Goal: Task Accomplishment & Management: Complete application form

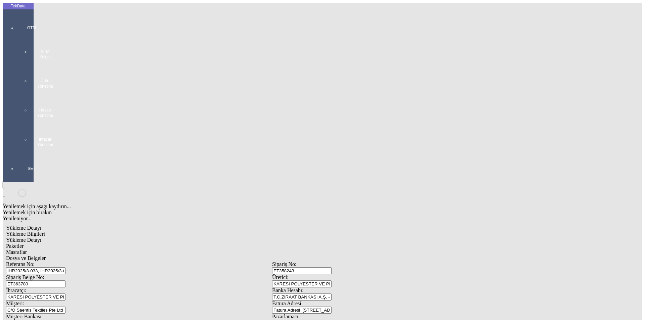
scroll to position [58, 0]
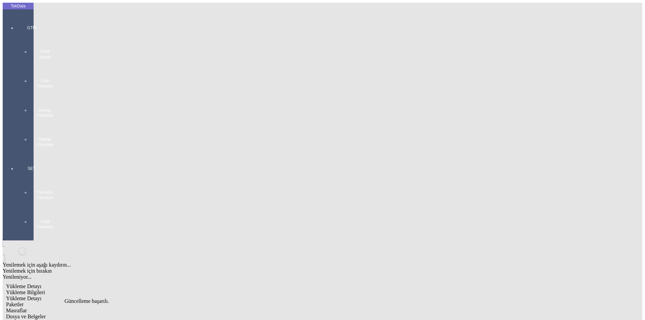
click at [16, 154] on div at bounding box center [31, 154] width 31 height 0
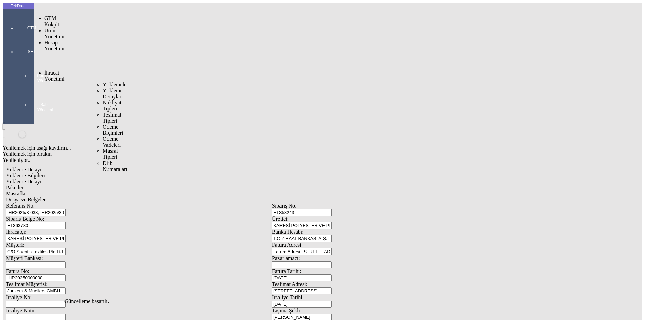
click at [60, 70] on span "İhracat Yönetimi" at bounding box center [54, 76] width 20 height 12
click at [103, 82] on span "Yüklemeler" at bounding box center [116, 85] width 26 height 6
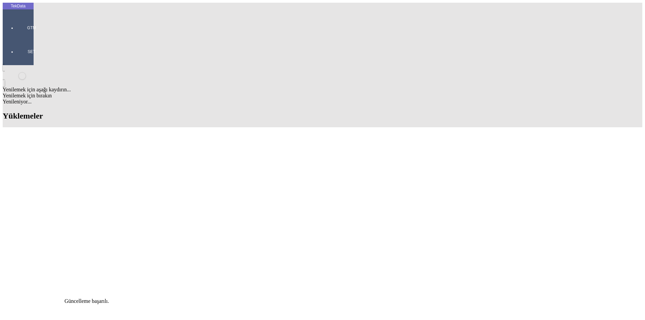
drag, startPoint x: 483, startPoint y: 55, endPoint x: 404, endPoint y: 56, distance: 78.6
type input "ELAL"
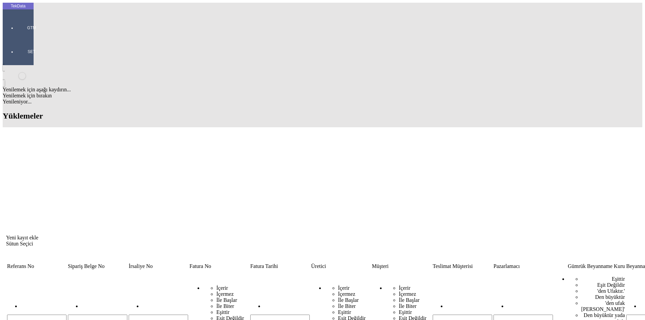
drag, startPoint x: 271, startPoint y: 51, endPoint x: 223, endPoint y: 55, distance: 48.5
click at [225, 270] on tr "İçerir İçermez İle Başlar İle Biter Eşittir Eşit Değildir Sıfırla İçerir İçerme…" at bounding box center [518, 309] width 1022 height 79
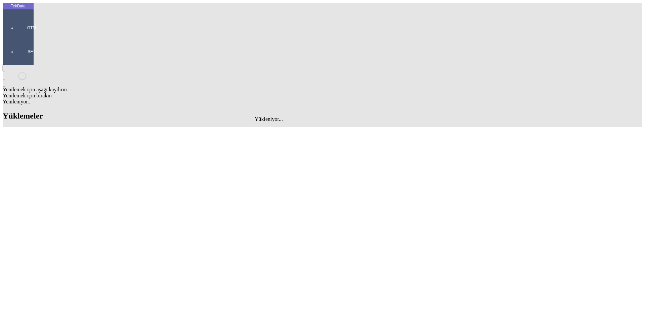
type input "[MEDICAL_DATA]"
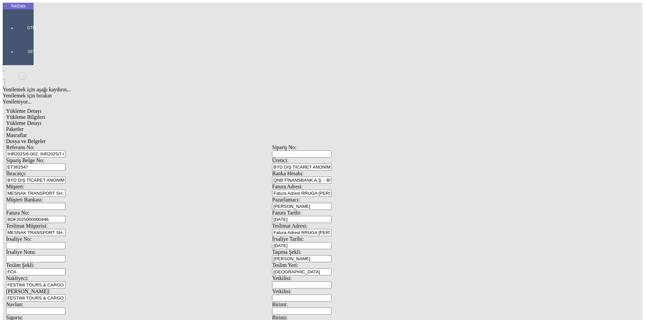
drag, startPoint x: 185, startPoint y: 48, endPoint x: 0, endPoint y: 52, distance: 185.1
click at [3, 52] on div "TekData GTM SET Yenilemek için aşağı kaydırın... Yenilemek için bırakın Yenilen…" at bounding box center [272, 266] width 539 height 526
paste input "33, IHR2025/7-073, IHR2025/9-068"
type input "IHR2025/6-002, IHR2025/7-023, IHR2025/7-033, IHR2025/7-073, IHR2025/9-068"
drag, startPoint x: 121, startPoint y: 59, endPoint x: 37, endPoint y: 63, distance: 84.4
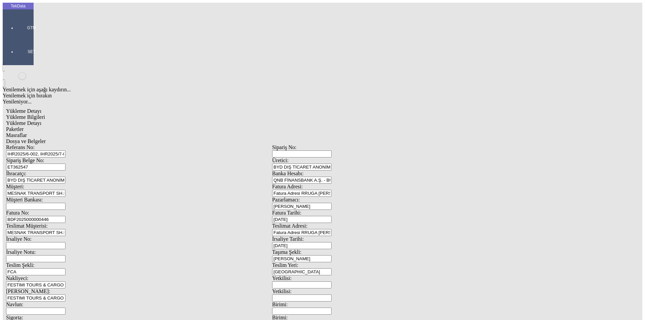
click at [37, 144] on div "Referans No: IHR2025/6-002, IHR2025/7-023, IHR2025/7-033, IHR2025/7-073, IHR202…" at bounding box center [272, 301] width 532 height 314
paste input "3793"
type input "ET363793"
click at [65, 216] on input "BDF2025000000446" at bounding box center [35, 219] width 59 height 7
type input "BDF2025000000"
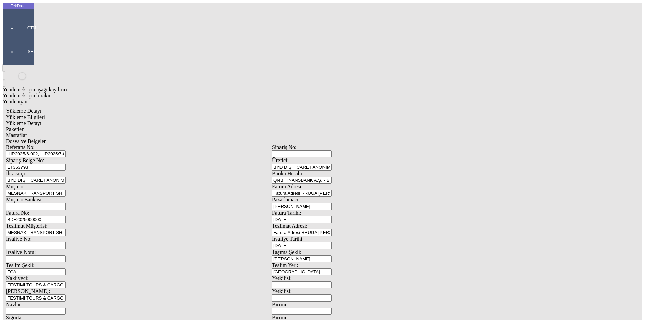
type input "[DATE]"
drag, startPoint x: 400, startPoint y: 138, endPoint x: 336, endPoint y: 148, distance: 64.2
click at [363, 236] on div "İrsaliye Tarihi: [DATE]" at bounding box center [405, 242] width 266 height 13
type input "[DATE]"
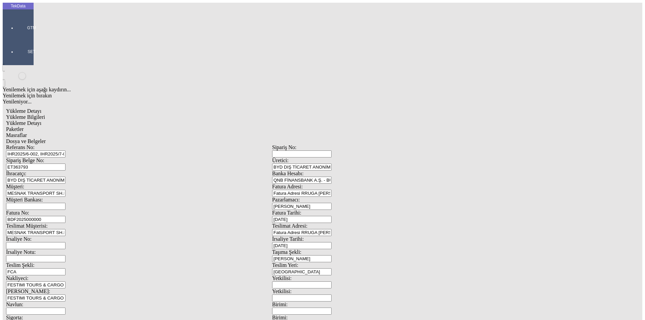
drag, startPoint x: 139, startPoint y: 171, endPoint x: 54, endPoint y: 166, distance: 84.4
type input "[DATE]"
drag, startPoint x: 118, startPoint y: 233, endPoint x: 72, endPoint y: 233, distance: 46.0
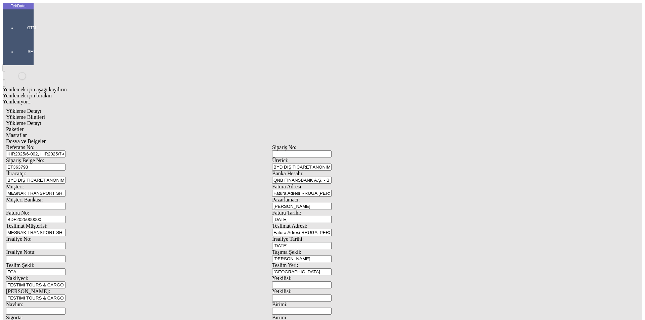
type input "[DATE]"
click at [38, 261] on div "Referans No: IHR2025/6-002, IHR2025/7-023, IHR2025/7-033, IHR2025/7-073, IHR202…" at bounding box center [272, 301] width 532 height 314
type input "3843.7"
drag, startPoint x: 369, startPoint y: 259, endPoint x: 287, endPoint y: 269, distance: 82.6
click at [317, 267] on div "Referans No: IHR2025/6-002, IHR2025/7-023, IHR2025/7-033, IHR2025/7-073, IHR202…" at bounding box center [272, 301] width 532 height 314
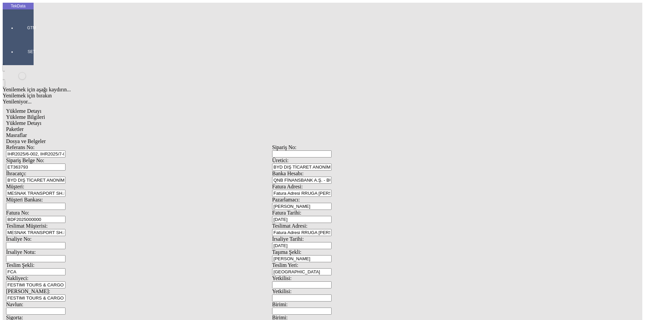
type input "3889.6"
click at [104, 120] on div "Yükleme Detayı" at bounding box center [272, 123] width 532 height 6
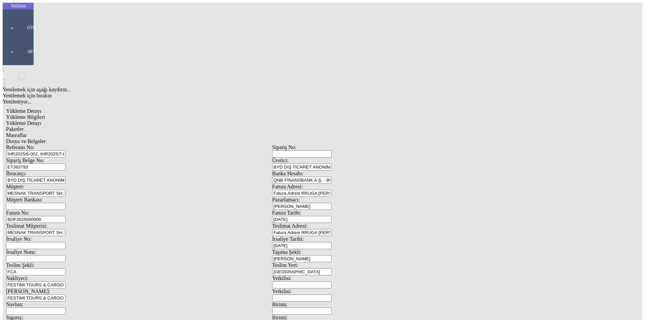
click at [45, 114] on span "Yükleme Bilgileri" at bounding box center [25, 117] width 39 height 6
click at [118, 144] on div "Referans No: IHR2025/6-002, IHR2025/7-023, IHR2025/7-033, IHR2025/7-073, IHR202…" at bounding box center [272, 301] width 532 height 314
click at [41, 120] on span "Yükleme Detayı" at bounding box center [23, 123] width 35 height 6
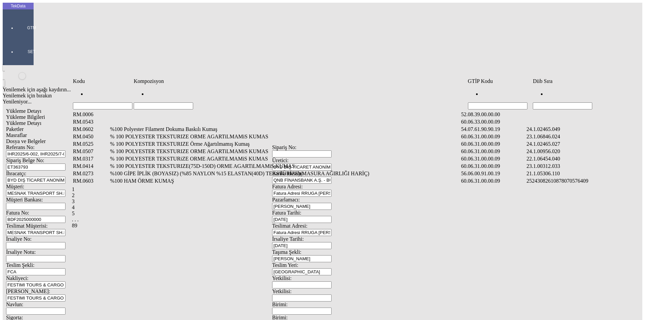
click at [581, 102] on input "Hücreyi Filtrele" at bounding box center [562, 105] width 59 height 7
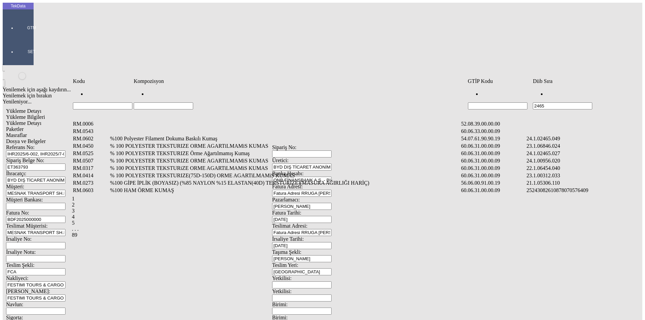
type input "2465"
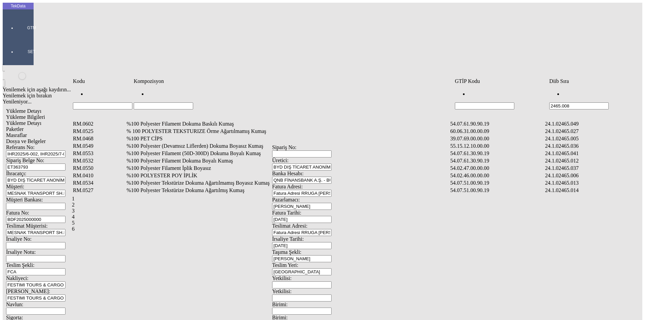
type input "2465.008"
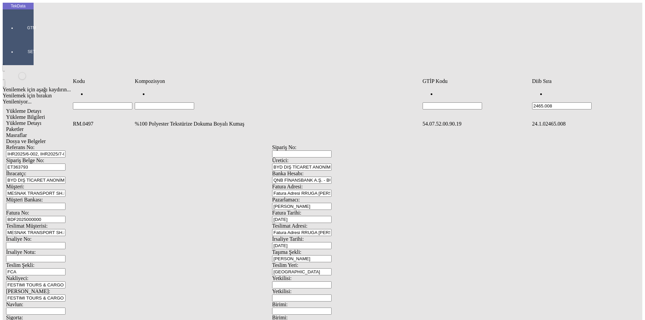
click at [191, 121] on td "%100 Polyester Tekstürize Dokuma Boyalı Kumaş" at bounding box center [277, 124] width 287 height 7
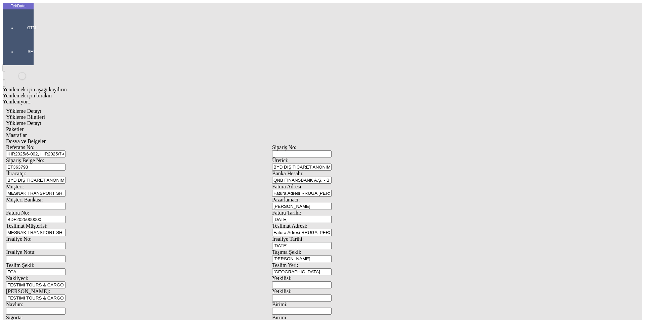
type input "1257.4"
click at [382, 122] on div "Metre" at bounding box center [499, 125] width 266 height 6
type input "Metre"
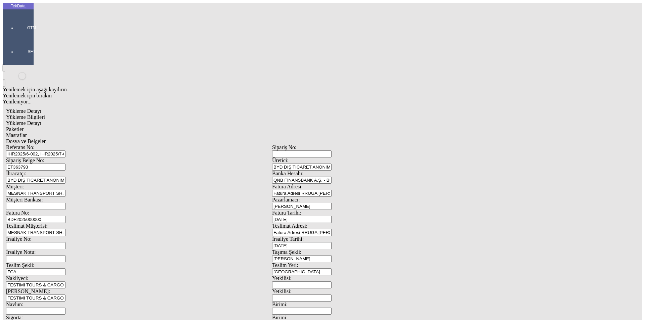
type input "2.3"
click at [380, 147] on div "Avro" at bounding box center [499, 150] width 266 height 6
type input "Avro"
type input "300"
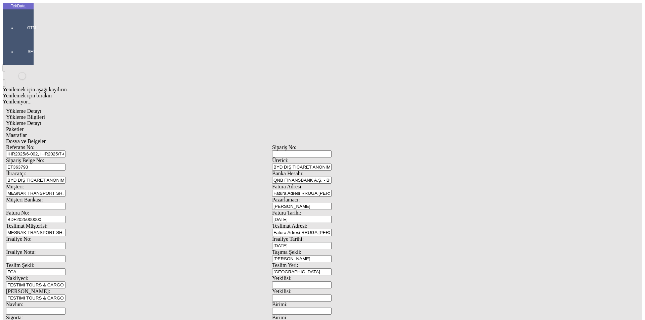
type input "827.2"
type input "833.5"
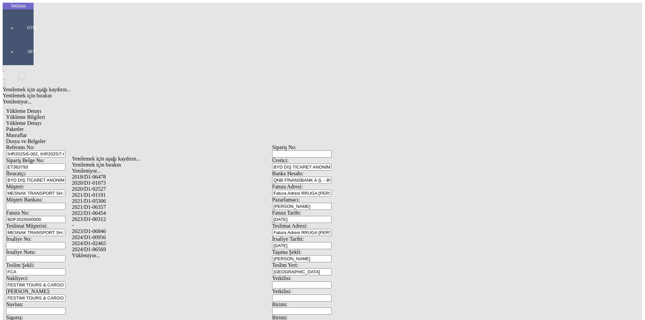
click at [104, 241] on div "2024/D1-02465" at bounding box center [202, 244] width 261 height 6
type input "2024/D1-02465"
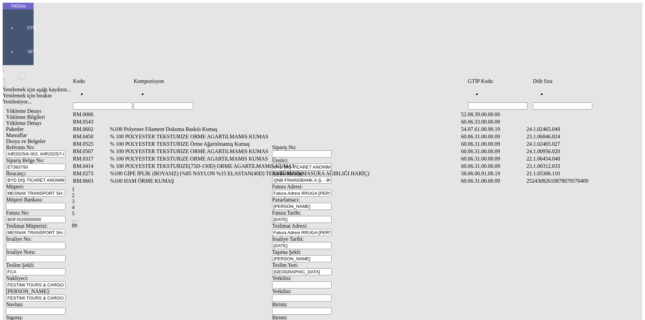
click at [550, 102] on input "Hücreyi Filtrele" at bounding box center [562, 105] width 59 height 7
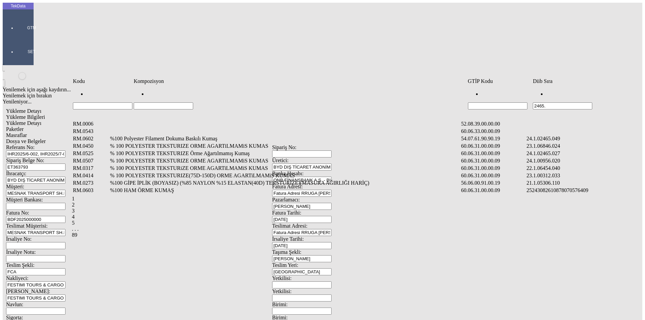
type input "2465."
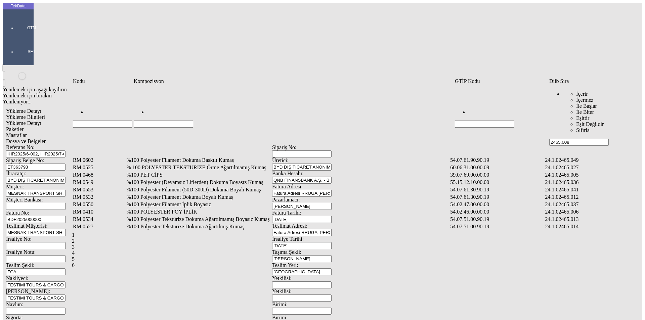
type input "2465.008"
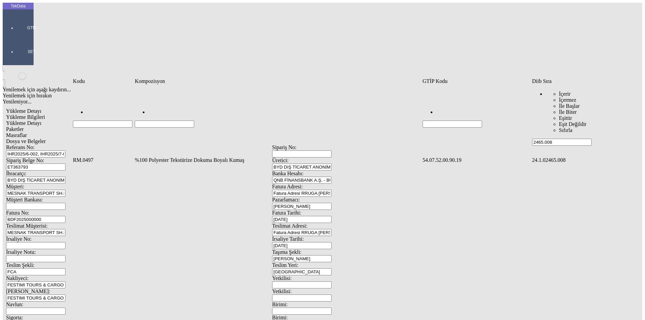
click at [206, 157] on td "%100 Polyester Tekstürize Dokuma Boyalı Kumaş" at bounding box center [277, 160] width 287 height 7
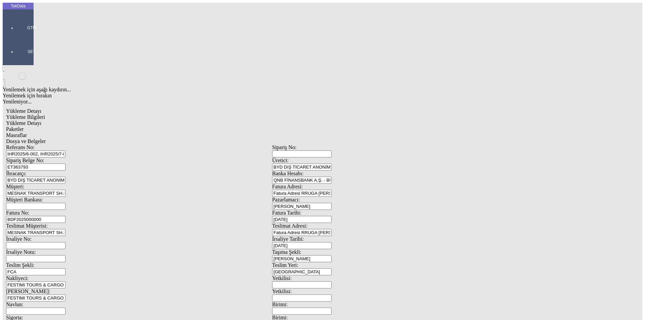
type input "1719.3"
drag, startPoint x: 384, startPoint y: 98, endPoint x: 385, endPoint y: 102, distance: 4.8
click at [379, 122] on div "Metre" at bounding box center [499, 125] width 266 height 6
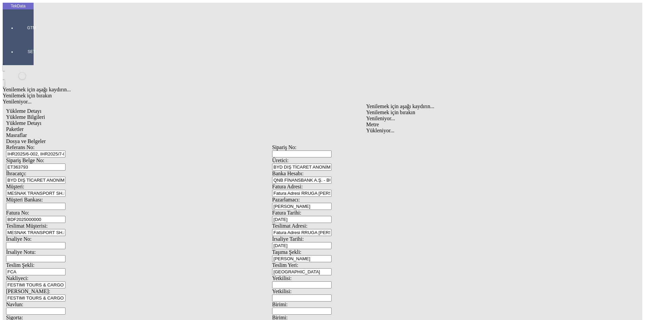
type input "Metre"
type input "2.65"
click at [379, 147] on div "Avro" at bounding box center [499, 150] width 266 height 6
type input "Avro"
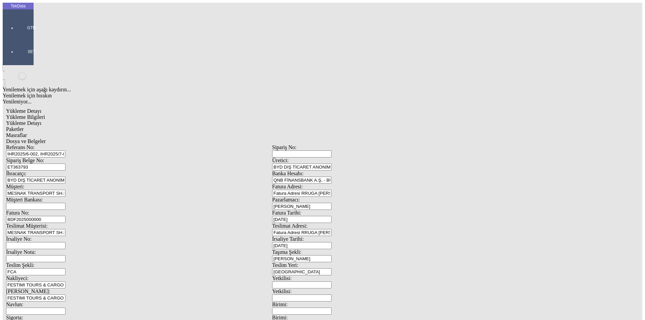
type input "300"
type input "1220"
type input "1231.4"
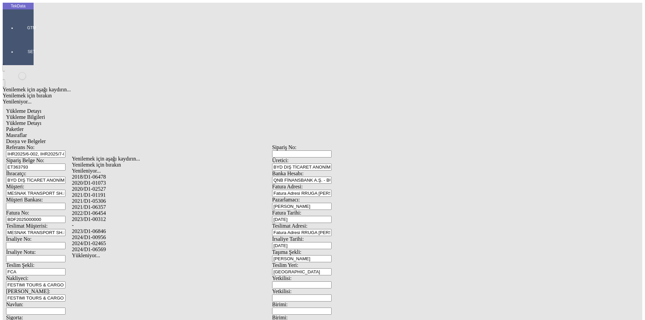
click at [110, 241] on div "2024/D1-02465" at bounding box center [202, 244] width 261 height 6
type input "2024/D1-02465"
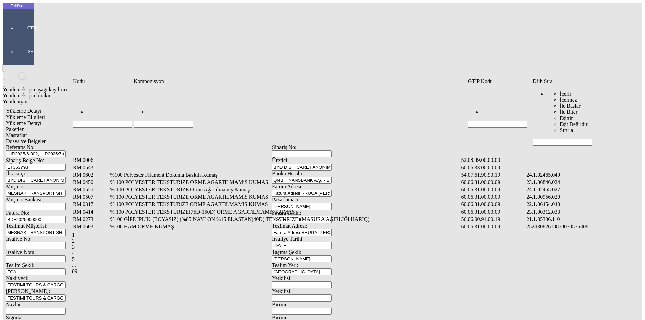
click at [552, 139] on input "Hücreyi Filtrele" at bounding box center [562, 142] width 59 height 7
type input "2465"
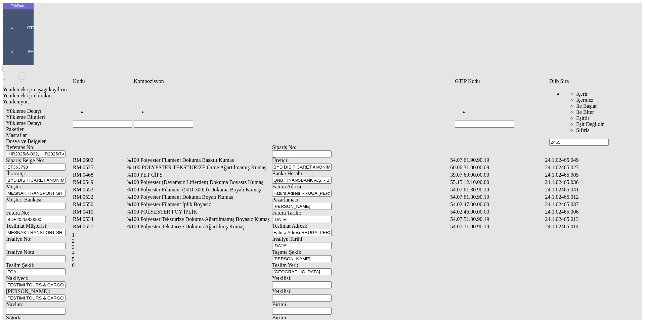
click at [186, 194] on td "%100 Polyester Filament Dokuma Boyalı Kumaş" at bounding box center [287, 197] width 323 height 7
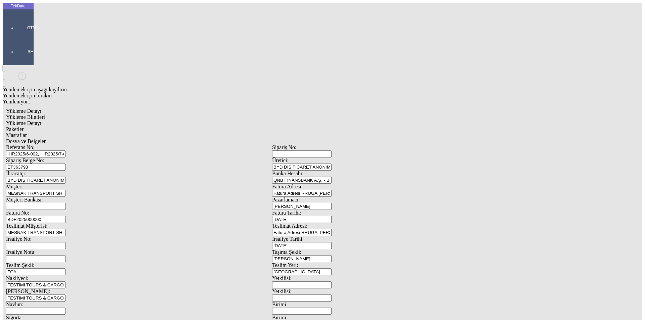
type input "6101.9"
click at [379, 122] on div "Metre" at bounding box center [499, 125] width 266 height 6
type input "Metre"
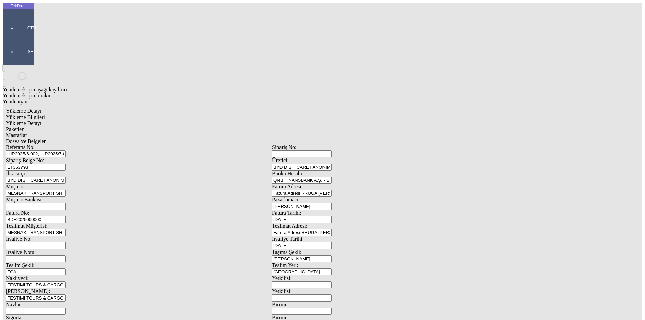
type input "1.25"
click at [373, 141] on div "Amerikan Doları" at bounding box center [499, 144] width 266 height 6
click at [376, 147] on div "Avro" at bounding box center [499, 150] width 266 height 6
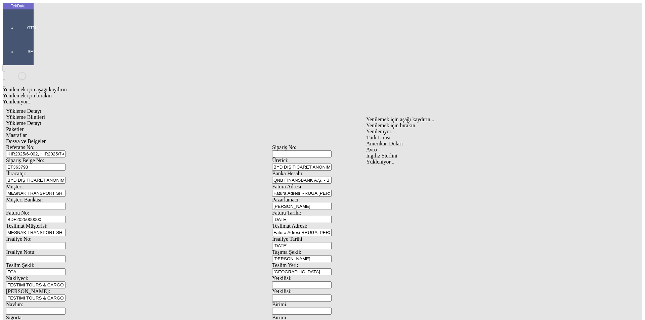
type input "Avro"
type input "300"
type input "1129.95"
type input "1149.15"
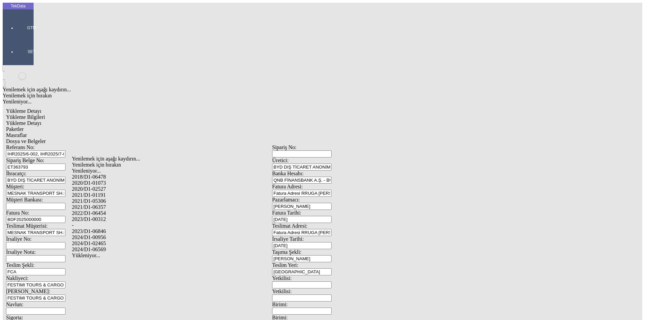
drag, startPoint x: 106, startPoint y: 234, endPoint x: 110, endPoint y: 234, distance: 3.8
click at [106, 241] on div "2024/D1-02465" at bounding box center [202, 244] width 261 height 6
type input "2024/D1-02465"
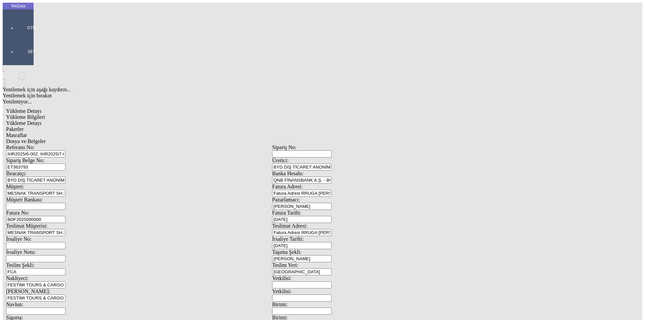
drag, startPoint x: 312, startPoint y: 72, endPoint x: 331, endPoint y: 76, distance: 19.0
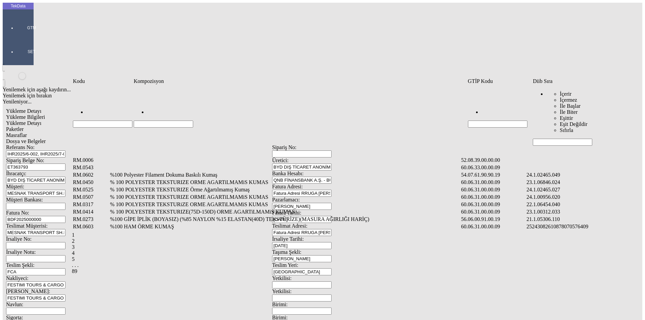
click at [567, 139] on input "Hücreyi Filtrele" at bounding box center [562, 142] width 59 height 7
type input "2465"
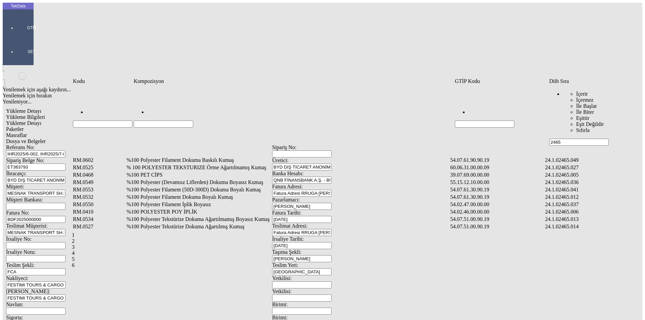
click at [193, 121] on input "Hücreyi Filtrele" at bounding box center [163, 124] width 59 height 7
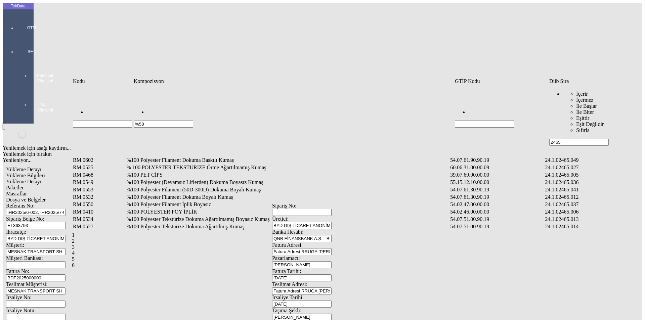
type input "%58"
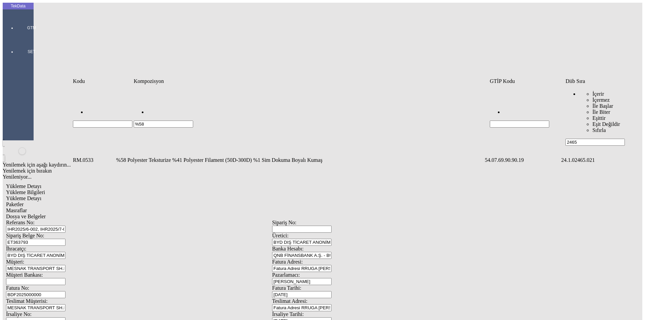
click at [140, 157] on td "%58 Polyester Teksturize %41 Polyester Filament (50D-300D) %1 Sim Dokuma Boyalı…" at bounding box center [300, 160] width 368 height 7
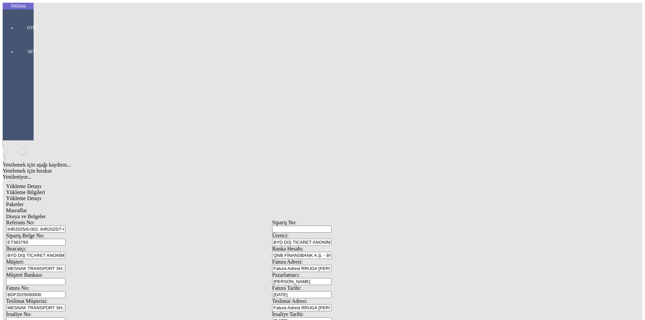
drag, startPoint x: 86, startPoint y: 99, endPoint x: 99, endPoint y: 96, distance: 12.9
type input "1729.5"
click at [374, 122] on div "Metre" at bounding box center [499, 125] width 266 height 6
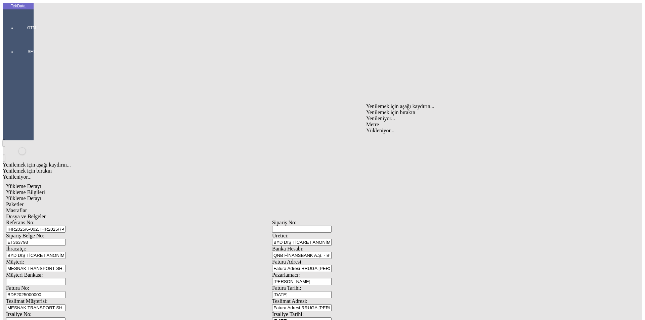
type input "Metre"
type input "1.25"
click at [379, 147] on div "Avro" at bounding box center [499, 150] width 266 height 6
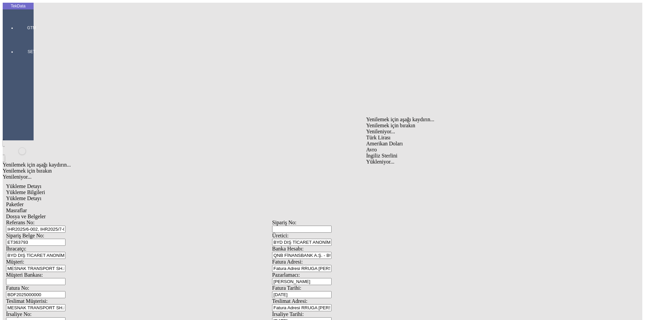
type input "Avro"
type input "300"
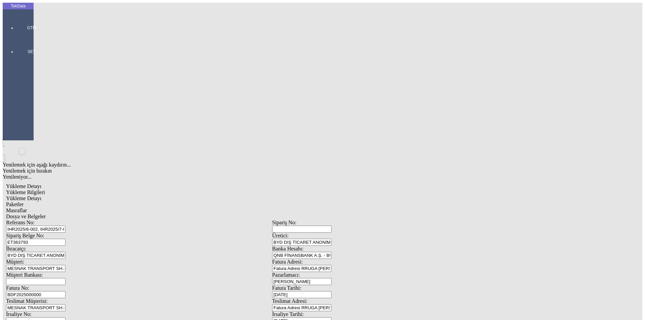
type input "302.45"
type input "307.85"
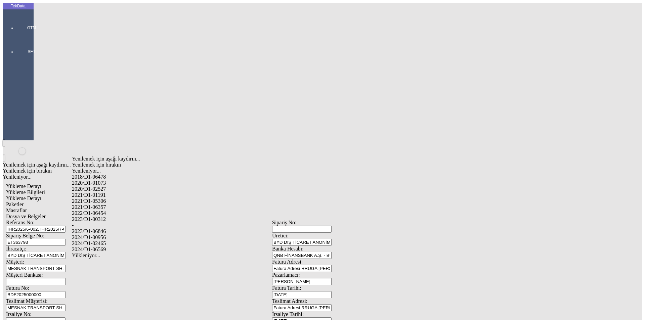
click at [106, 241] on div "2024/D1-02465" at bounding box center [202, 244] width 261 height 6
type input "2024/D1-02465"
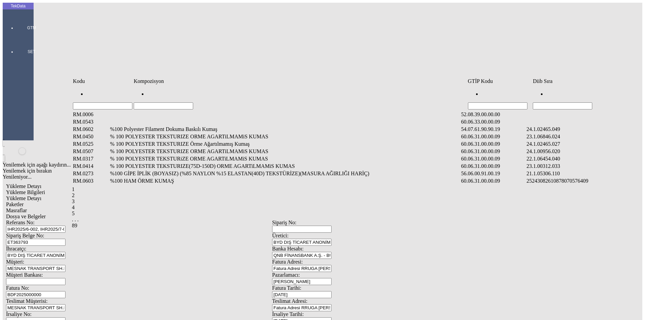
click at [553, 90] on td "Hücreyi Filtrele" at bounding box center [581, 97] width 99 height 25
click at [558, 102] on input "Hücreyi Filtrele" at bounding box center [562, 105] width 59 height 7
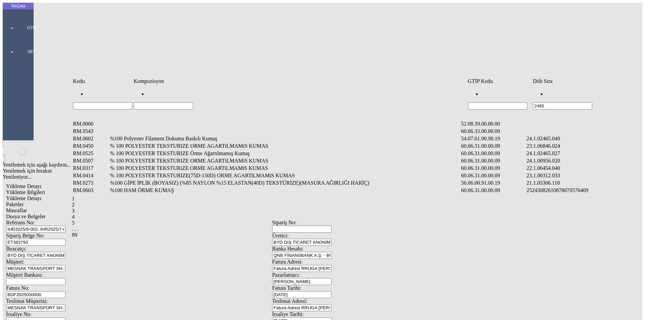
type input "2465"
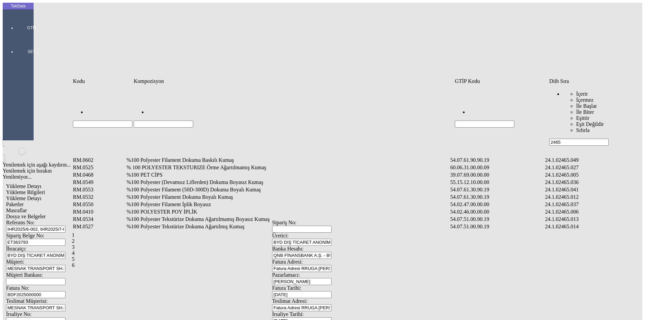
click at [178, 194] on td "%100 Polyester Filament Dokuma Boyalı Kumaş" at bounding box center [287, 197] width 323 height 7
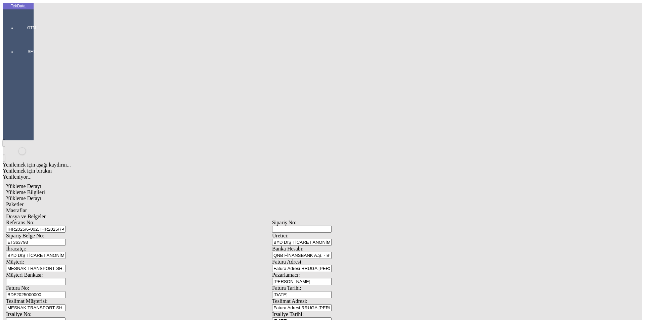
type input "1045.5"
click at [378, 122] on div "Metre" at bounding box center [499, 125] width 266 height 6
type input "Metre"
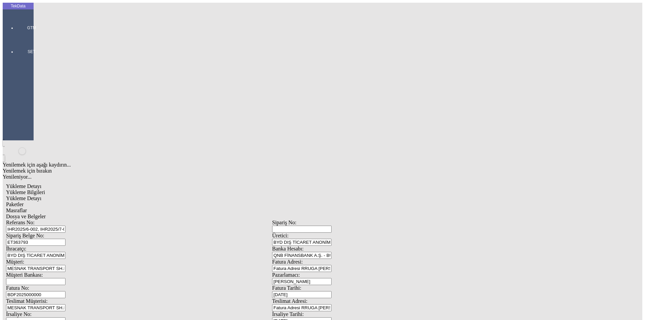
type input "1.8"
click at [383, 141] on div "Amerikan Doları" at bounding box center [499, 144] width 266 height 6
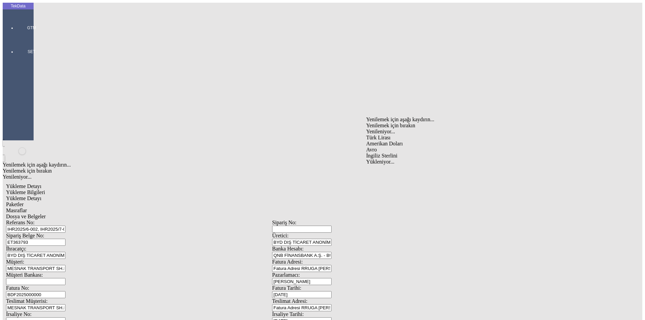
click at [380, 147] on div "Avro" at bounding box center [499, 150] width 266 height 6
type input "Avro"
type input "300"
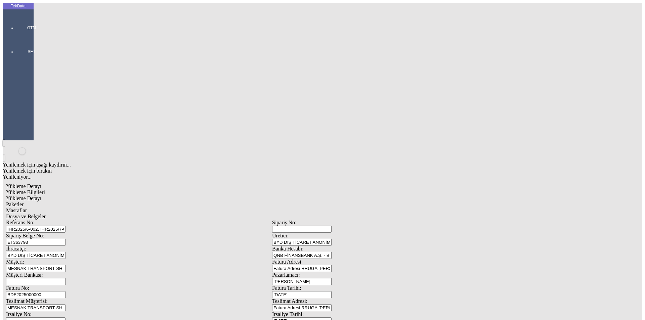
type input "364.1"
type input "367.7"
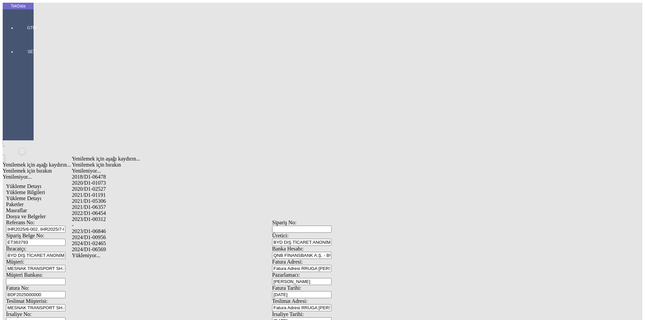
drag, startPoint x: 115, startPoint y: 233, endPoint x: 165, endPoint y: 233, distance: 50.4
click at [115, 241] on div "2024/D1-02465" at bounding box center [202, 244] width 261 height 6
type input "2024/D1-02465"
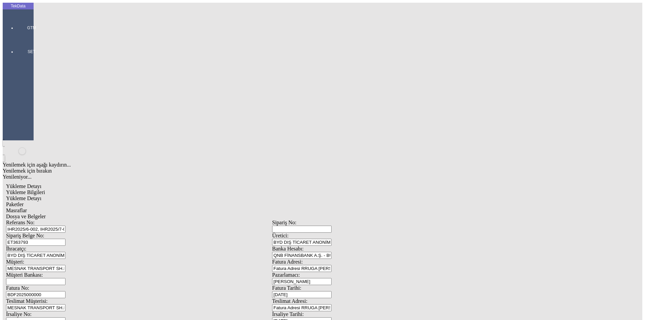
drag, startPoint x: 618, startPoint y: 49, endPoint x: 617, endPoint y: 53, distance: 4.0
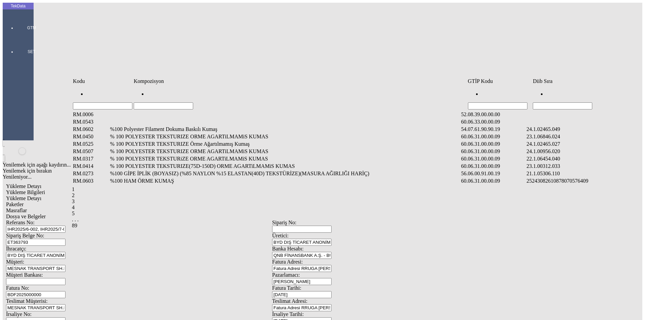
click at [193, 102] on input "Hücreyi Filtrele" at bounding box center [163, 105] width 59 height 7
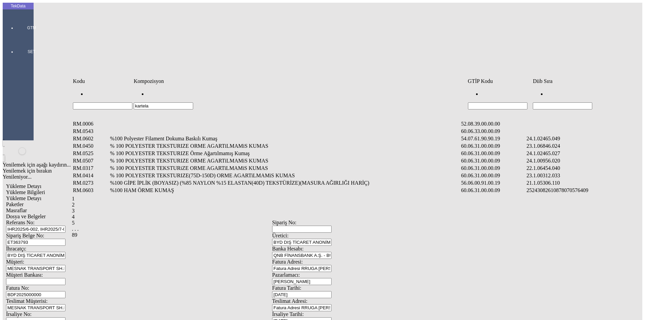
type input "kartela"
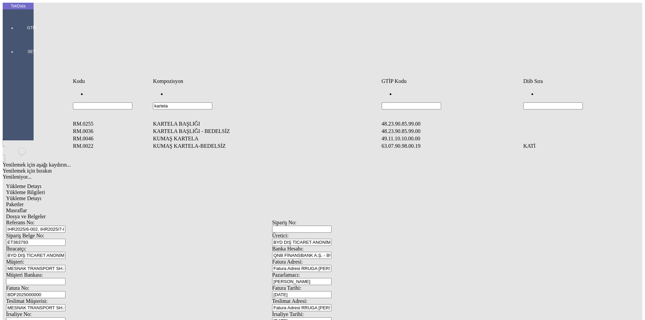
click at [190, 135] on td "KUMAŞ KARTELA" at bounding box center [266, 138] width 228 height 7
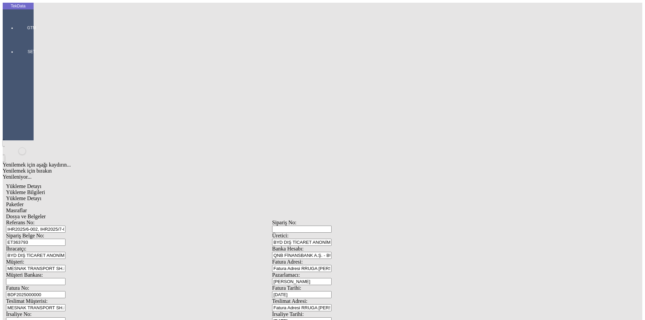
type input "2"
click at [375, 122] on div "Adet" at bounding box center [499, 125] width 266 height 6
type input "Adet"
type input "1"
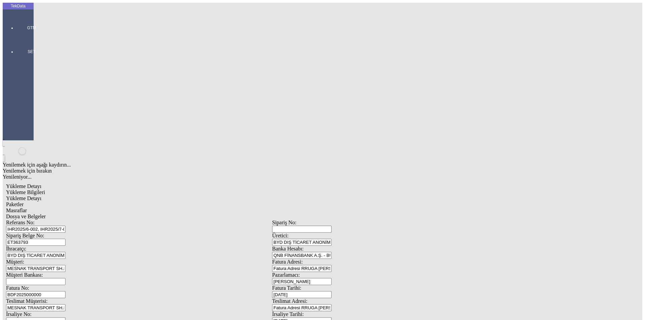
click at [377, 147] on div "Avro" at bounding box center [499, 150] width 266 height 6
type input "Avro"
type input "1"
type input "1.2"
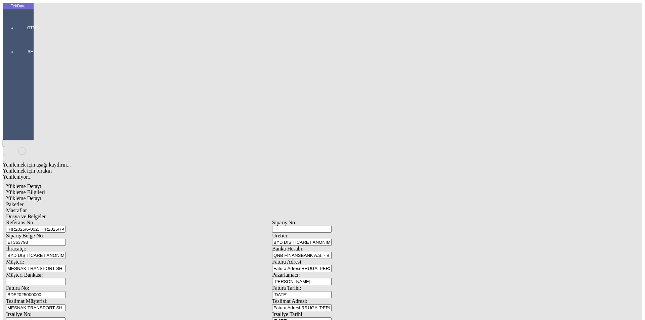
drag, startPoint x: 99, startPoint y: 151, endPoint x: 102, endPoint y: 152, distance: 3.4
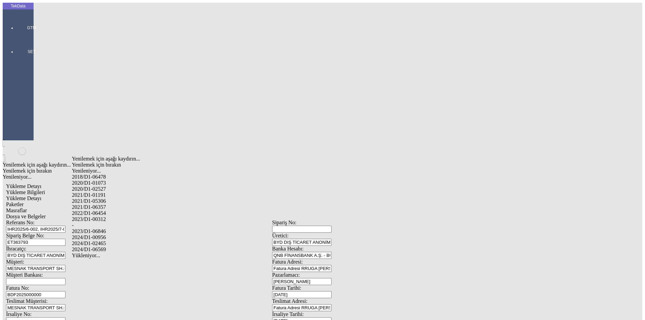
click at [92, 222] on div "-" at bounding box center [202, 225] width 261 height 6
type input "-"
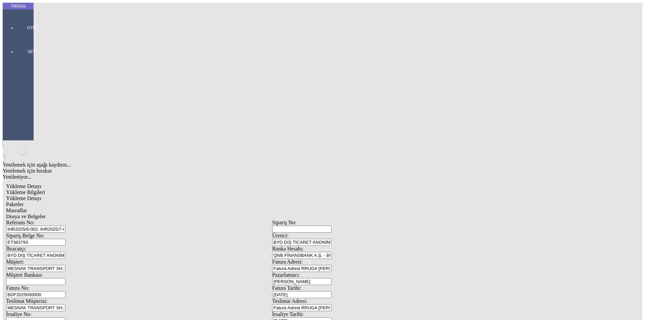
type input "KATİ"
click at [147, 202] on div "Paketler" at bounding box center [272, 205] width 532 height 6
click at [197, 208] on div "Masraflar" at bounding box center [272, 211] width 532 height 6
click at [24, 202] on span "Paketler" at bounding box center [14, 205] width 17 height 6
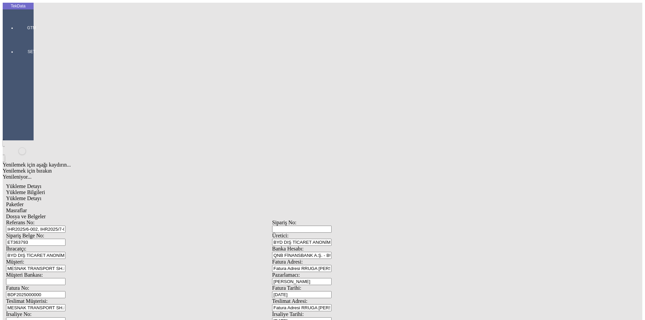
drag, startPoint x: 341, startPoint y: 69, endPoint x: 322, endPoint y: 72, distance: 18.8
type input "70"
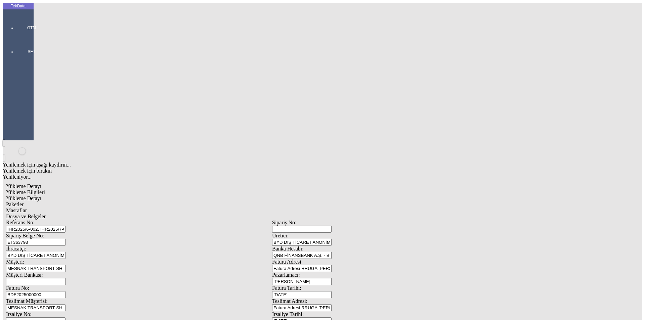
click at [193, 208] on div "Masraflar" at bounding box center [272, 211] width 532 height 6
click at [46, 214] on span "Dosya ve Belgeler" at bounding box center [26, 217] width 40 height 6
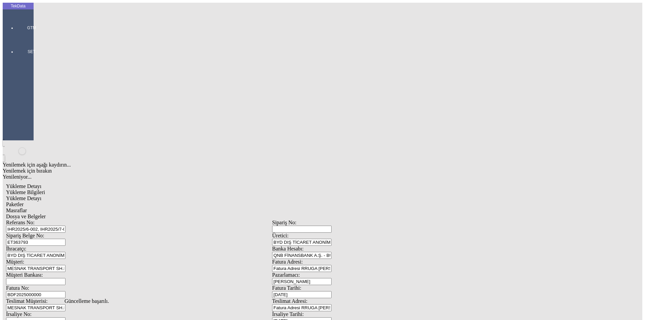
scroll to position [0, 0]
click at [41, 195] on span "Yükleme Detayı" at bounding box center [23, 198] width 35 height 6
click at [24, 202] on span "Paketler" at bounding box center [14, 205] width 17 height 6
drag, startPoint x: 189, startPoint y: 36, endPoint x: 199, endPoint y: 36, distance: 9.1
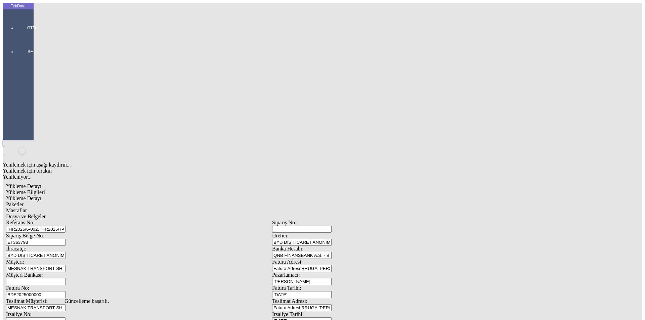
click at [190, 208] on div "Masraflar" at bounding box center [272, 211] width 532 height 6
click at [46, 214] on span "Dosya ve Belgeler" at bounding box center [26, 217] width 40 height 6
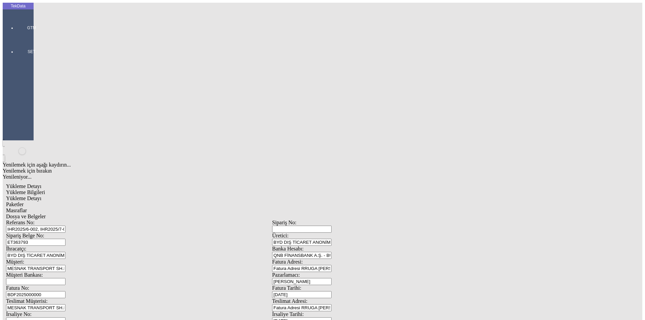
click at [68, 189] on div "Yükleme Bilgileri" at bounding box center [272, 192] width 532 height 6
drag, startPoint x: 262, startPoint y: 32, endPoint x: 256, endPoint y: 33, distance: 5.4
click at [261, 214] on div "Dosya ve Belgeler" at bounding box center [272, 217] width 532 height 6
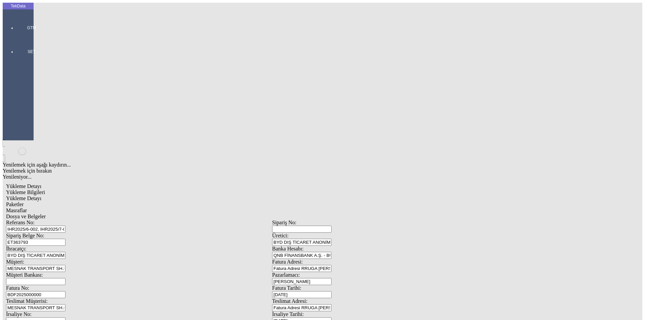
click at [46, 214] on span "Dosya ve Belgeler" at bounding box center [26, 217] width 40 height 6
click at [45, 189] on span "Yükleme Bilgileri" at bounding box center [25, 192] width 39 height 6
drag, startPoint x: 248, startPoint y: 47, endPoint x: 16, endPoint y: 48, distance: 232.4
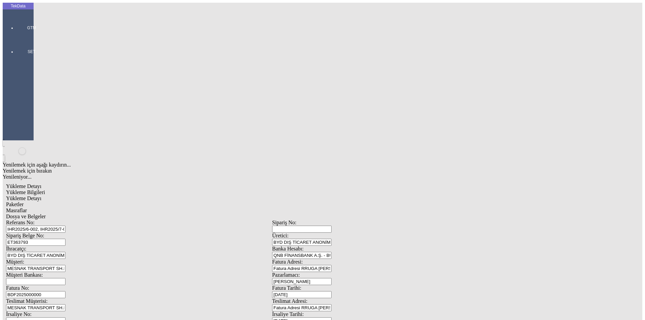
drag, startPoint x: 24, startPoint y: 63, endPoint x: 19, endPoint y: 63, distance: 5.0
